Goal: Navigation & Orientation: Find specific page/section

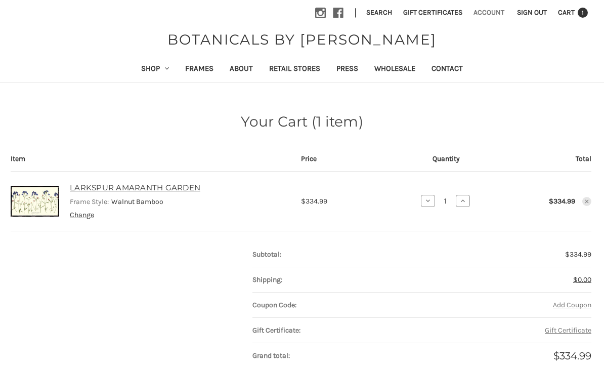
click at [497, 13] on link "Account" at bounding box center [489, 12] width 42 height 25
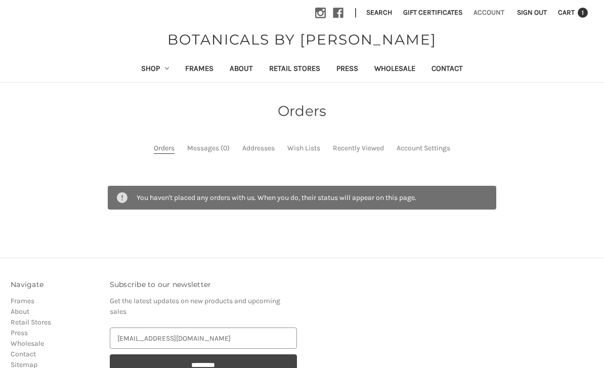
click at [498, 11] on link "Account" at bounding box center [489, 12] width 42 height 25
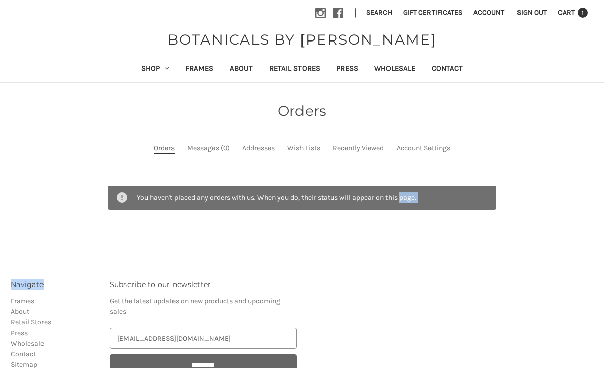
click at [240, 361] on input "*********" at bounding box center [203, 364] width 187 height 21
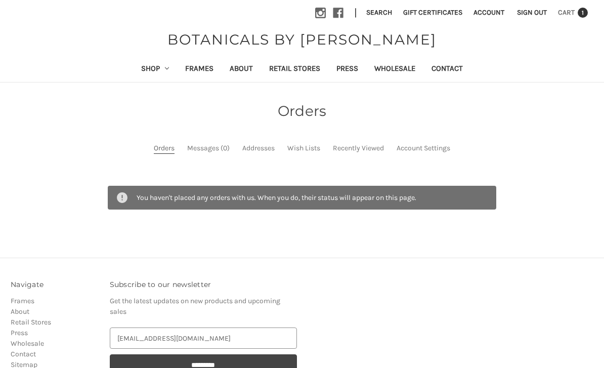
click at [0, 0] on div at bounding box center [0, 0] width 0 height 0
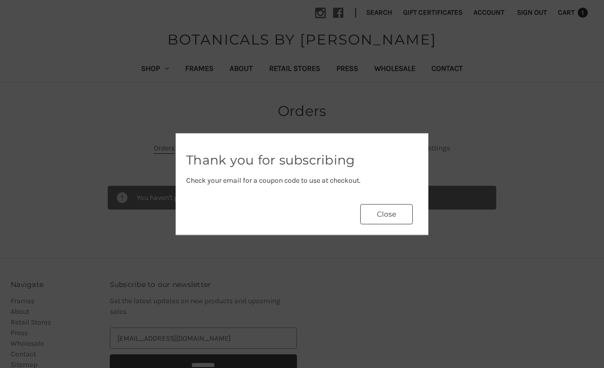
click at [392, 214] on button "Close" at bounding box center [386, 214] width 53 height 20
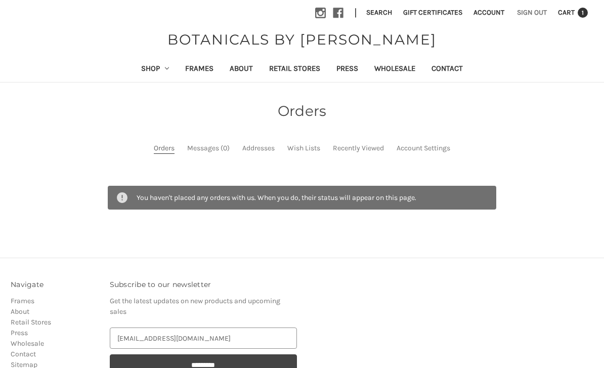
click at [538, 9] on link "Sign out" at bounding box center [532, 12] width 41 height 25
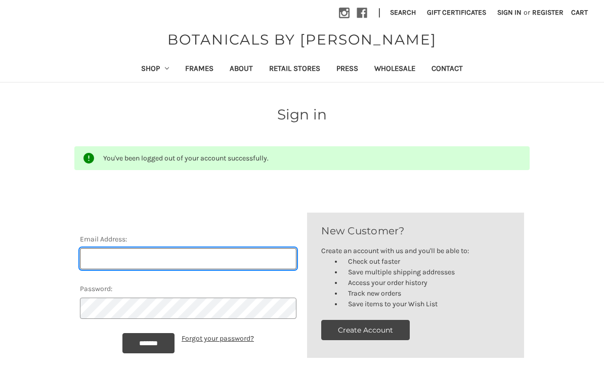
scroll to position [12, 0]
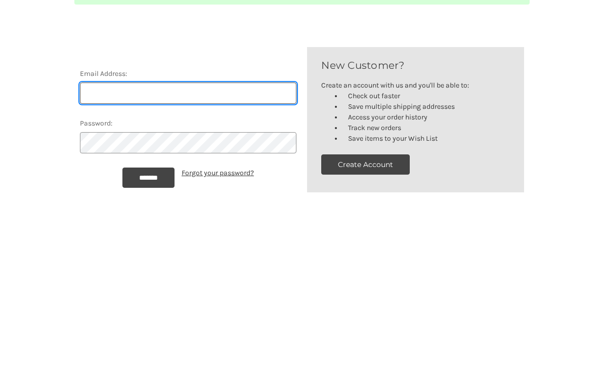
click at [232, 236] on input "Email Address:" at bounding box center [188, 246] width 217 height 21
type input "[EMAIL_ADDRESS][DOMAIN_NAME]"
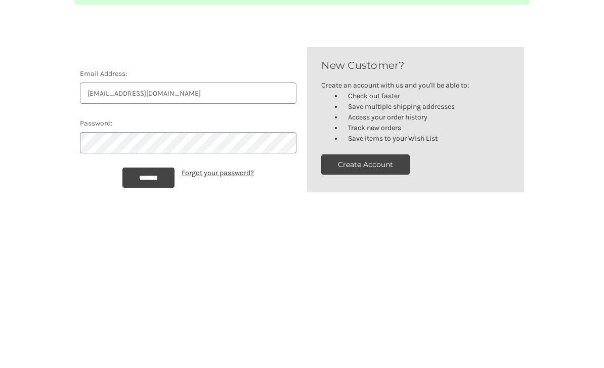
click at [148, 321] on input "*******" at bounding box center [148, 331] width 52 height 20
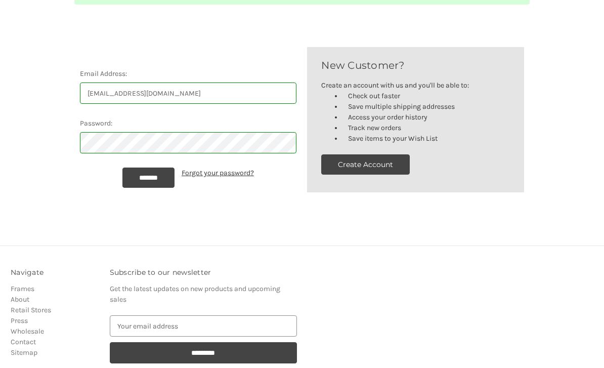
click at [161, 176] on input "*******" at bounding box center [148, 178] width 52 height 20
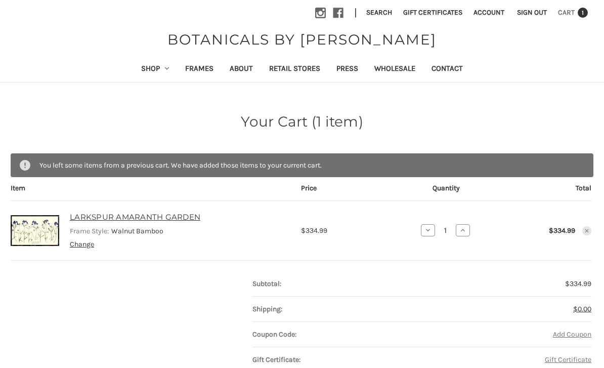
click at [581, 16] on span "1" at bounding box center [583, 13] width 10 height 10
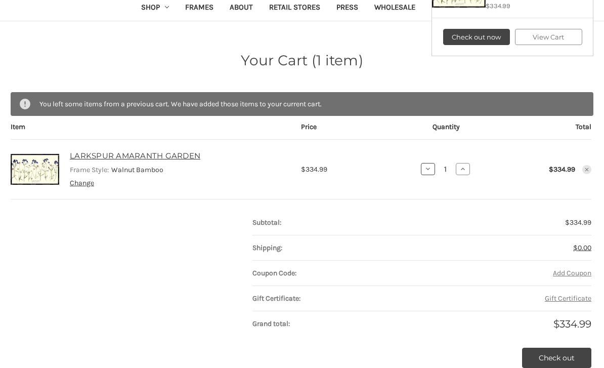
click at [427, 172] on icon at bounding box center [428, 170] width 8 height 8
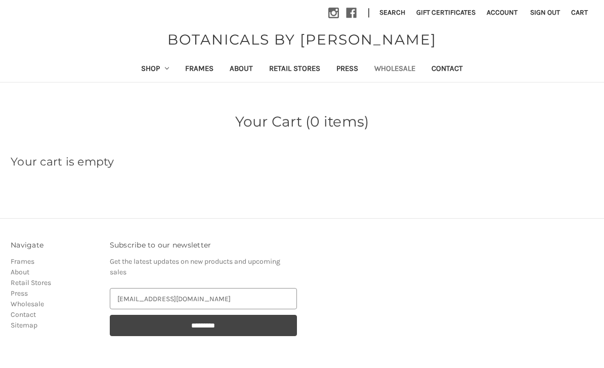
click at [403, 68] on link "Wholesale" at bounding box center [394, 69] width 57 height 25
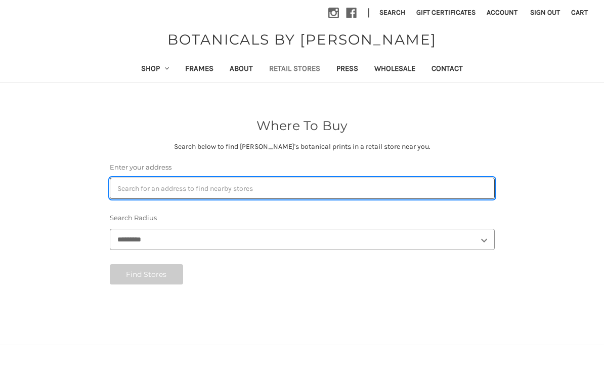
click at [118, 186] on input "Enter your address" at bounding box center [302, 188] width 385 height 21
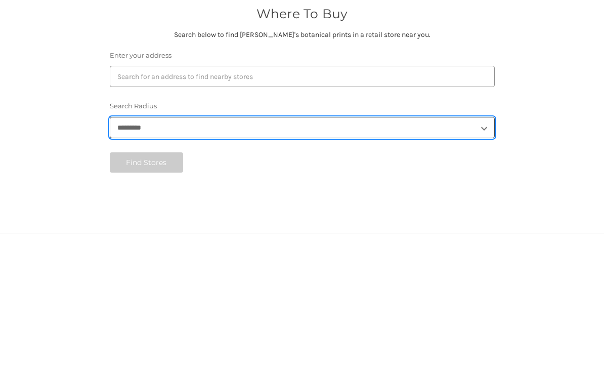
click at [492, 229] on select "******* ******** ******** ******** ******** ********* *********" at bounding box center [302, 239] width 385 height 21
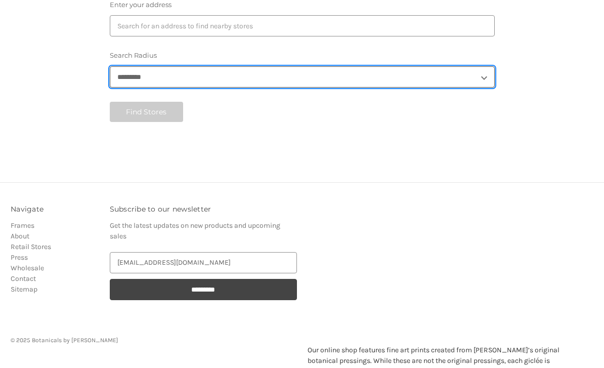
select select "*"
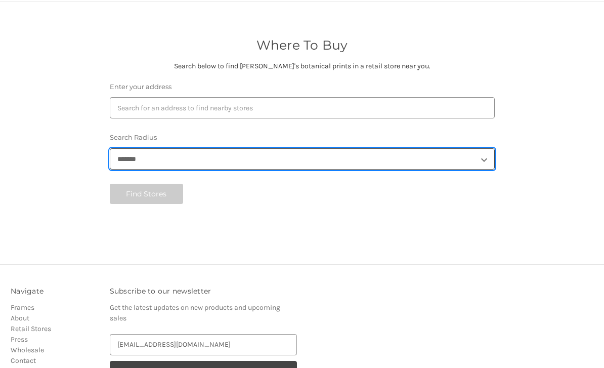
scroll to position [88, 0]
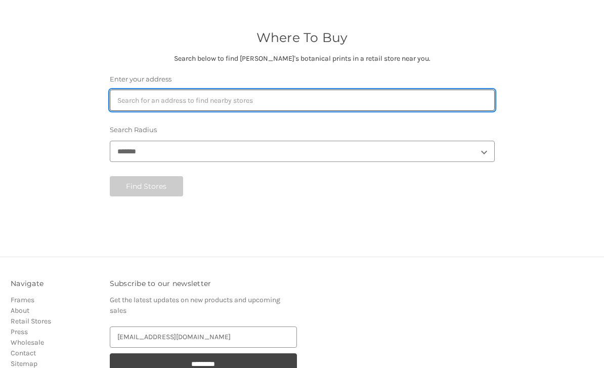
click at [131, 100] on input "Enter your address" at bounding box center [302, 100] width 385 height 21
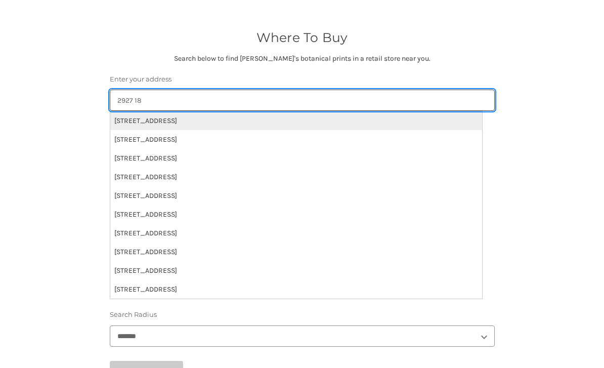
type input "2927 18"
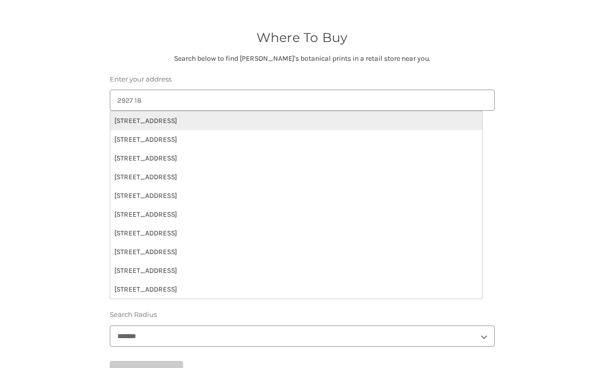
click at [140, 119] on li "2927 18th St S, Birmingham, AL 35209 US" at bounding box center [296, 120] width 372 height 19
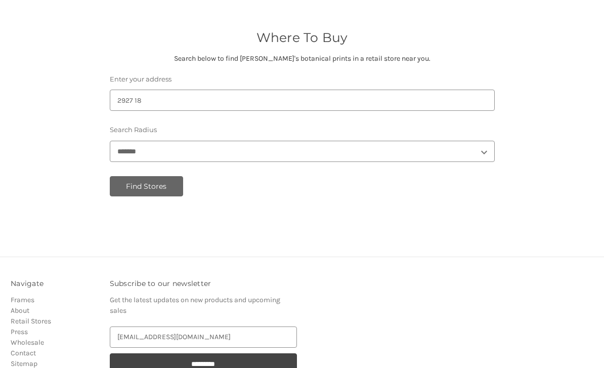
click at [139, 185] on button "Find Stores" at bounding box center [147, 186] width 74 height 20
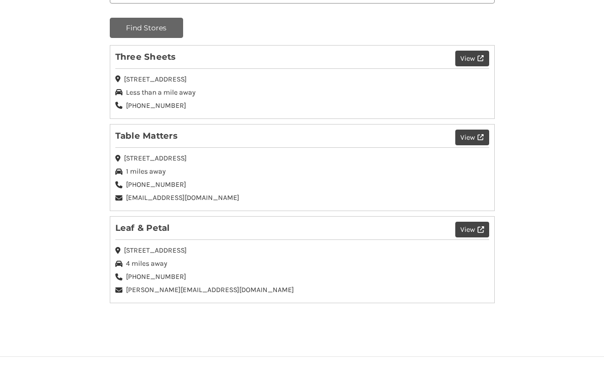
scroll to position [245, 0]
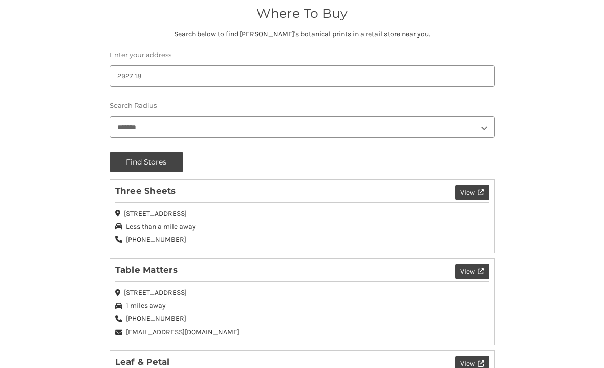
scroll to position [0, 0]
